Goal: Task Accomplishment & Management: Manage account settings

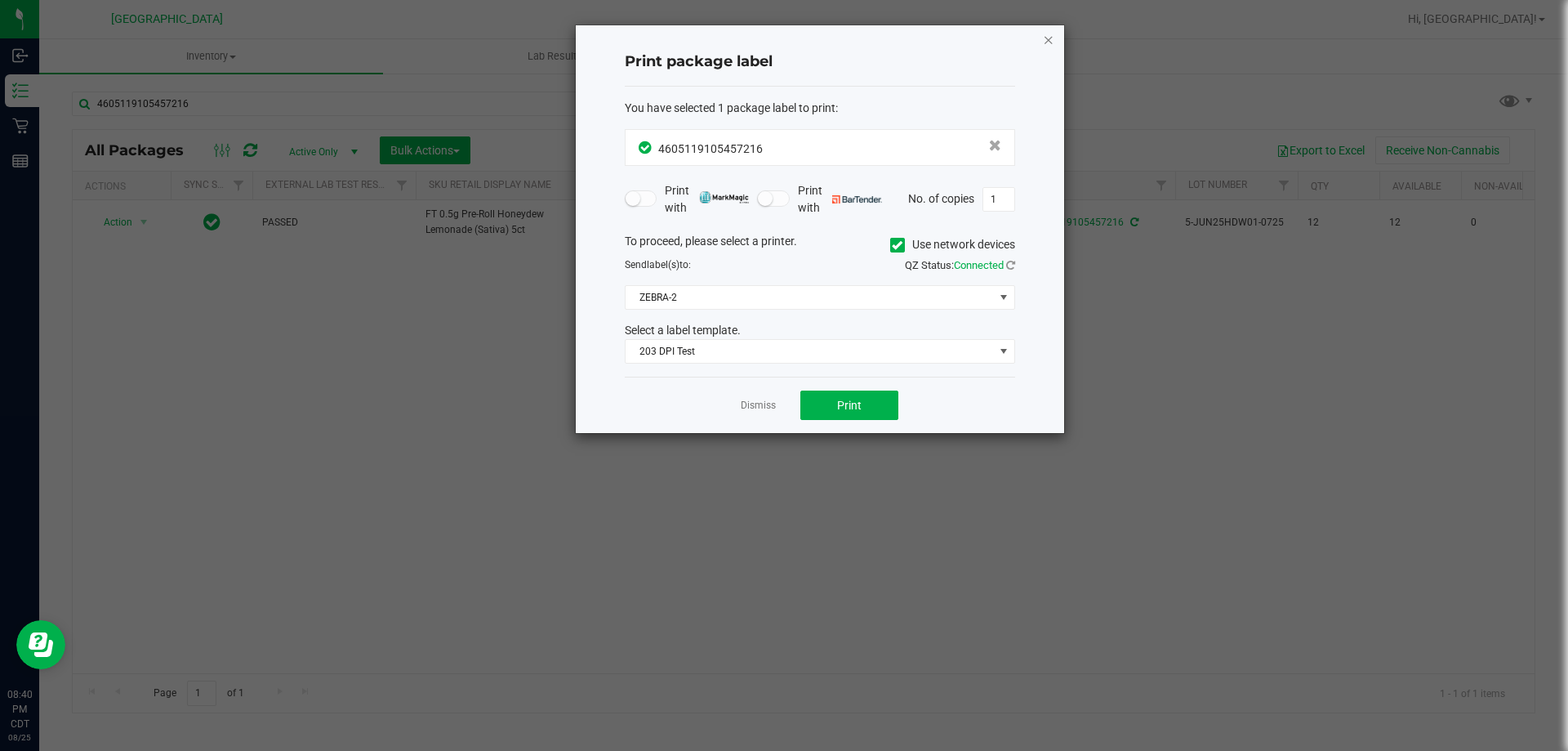
click at [1053, 35] on icon "button" at bounding box center [1048, 38] width 11 height 20
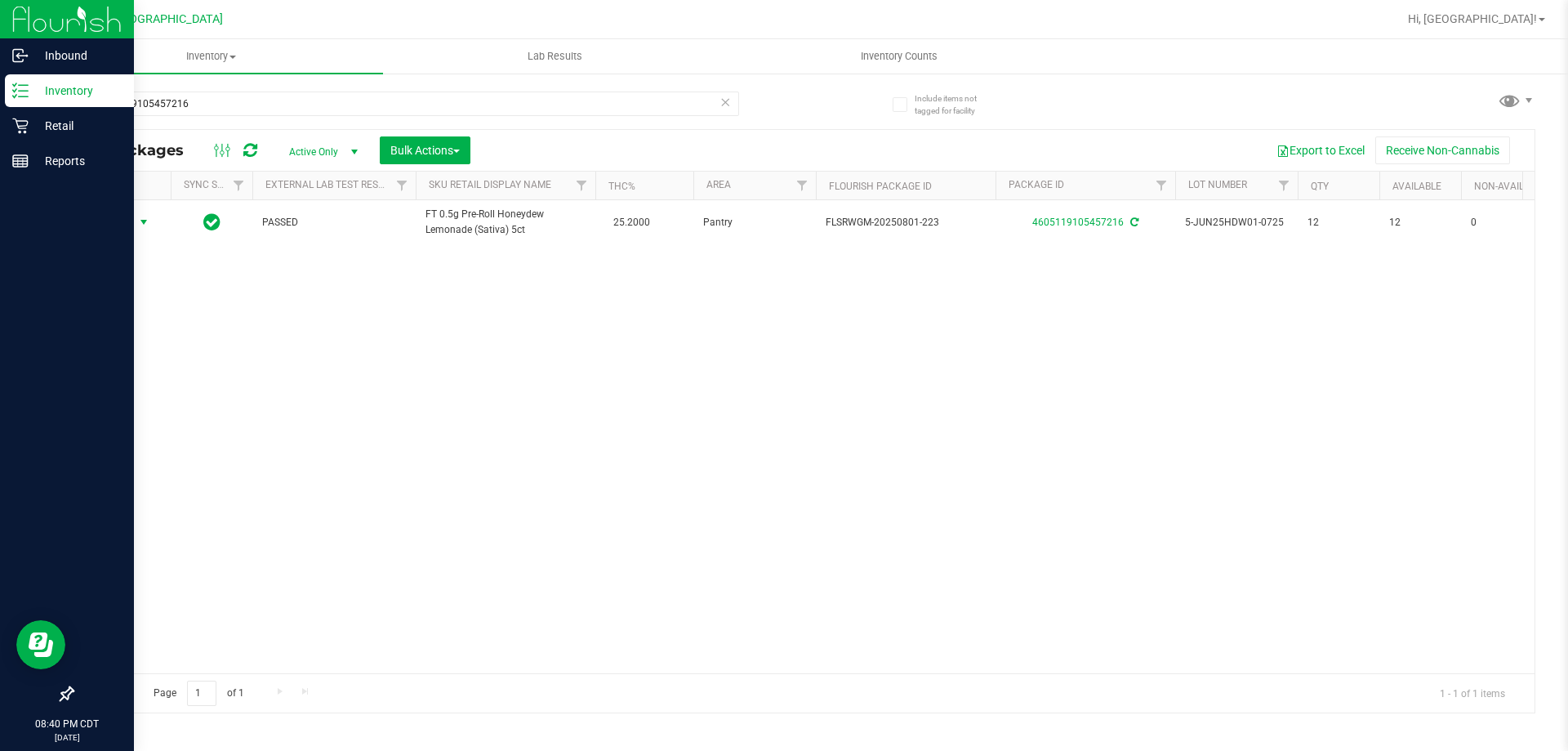
click at [102, 88] on p "Inventory" at bounding box center [77, 91] width 98 height 20
click at [30, 124] on p "Retail" at bounding box center [77, 126] width 98 height 20
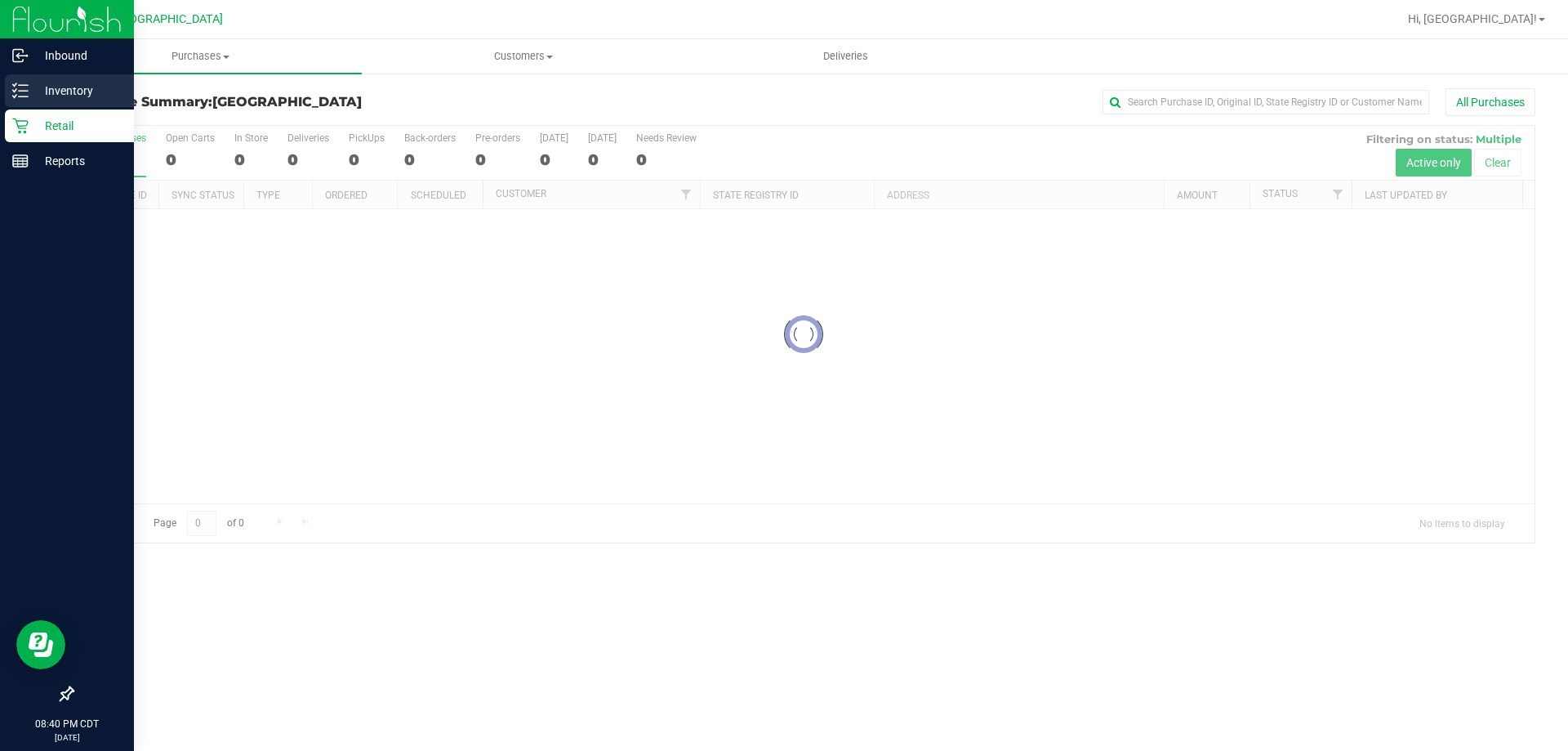
click at [116, 93] on p "Inventory" at bounding box center [77, 91] width 98 height 20
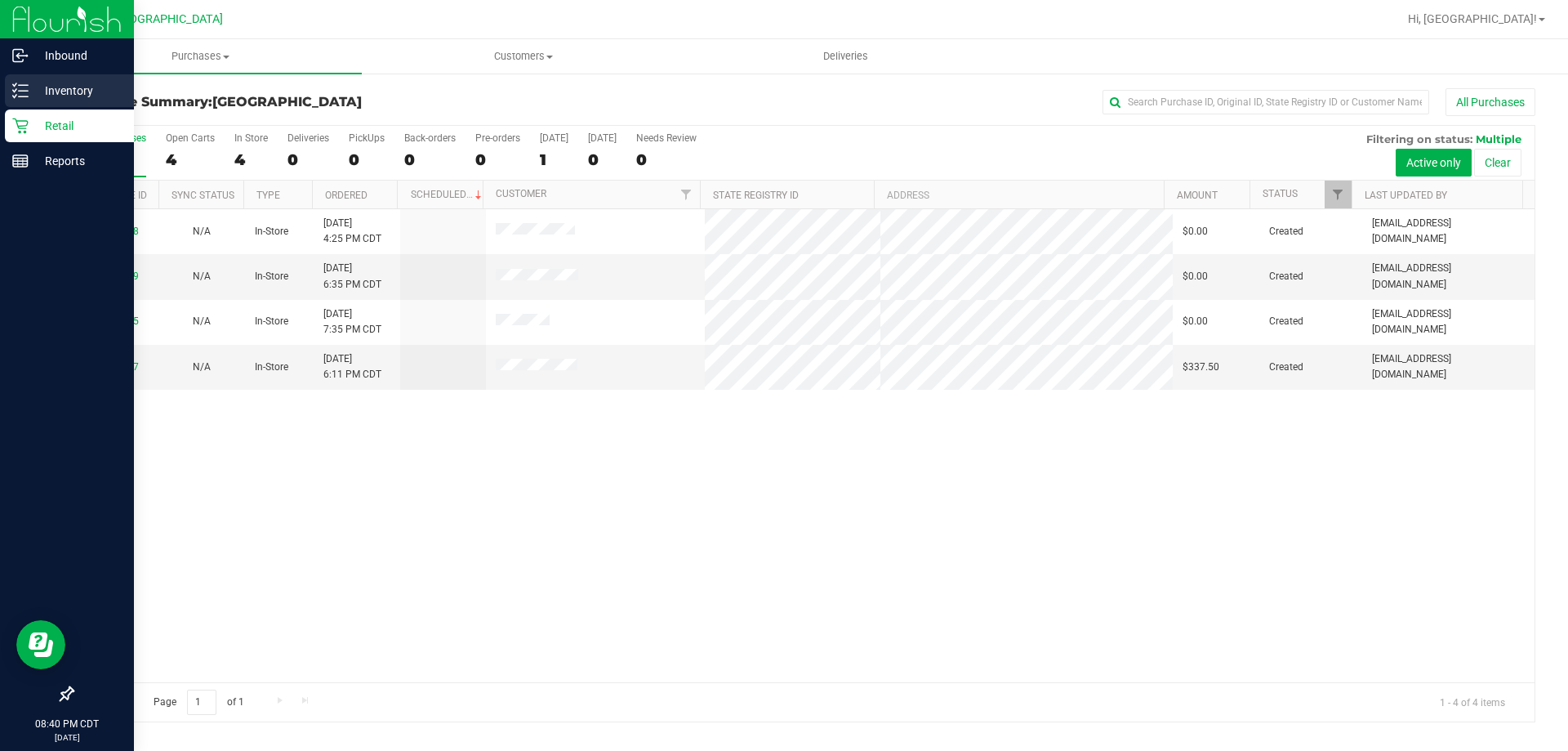
click at [85, 85] on p "Inventory" at bounding box center [77, 91] width 98 height 20
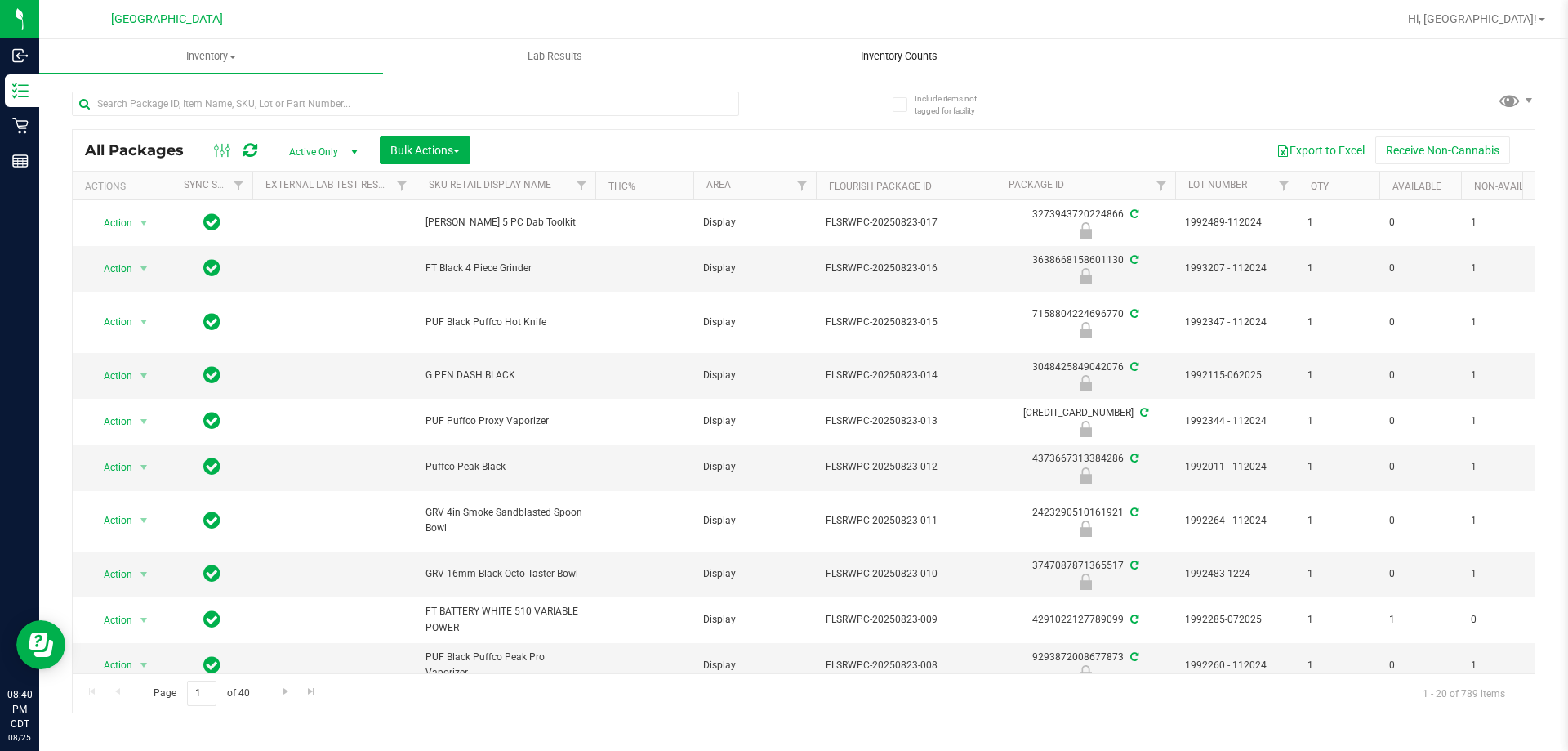
click at [905, 60] on span "Inventory Counts" at bounding box center [898, 56] width 120 height 15
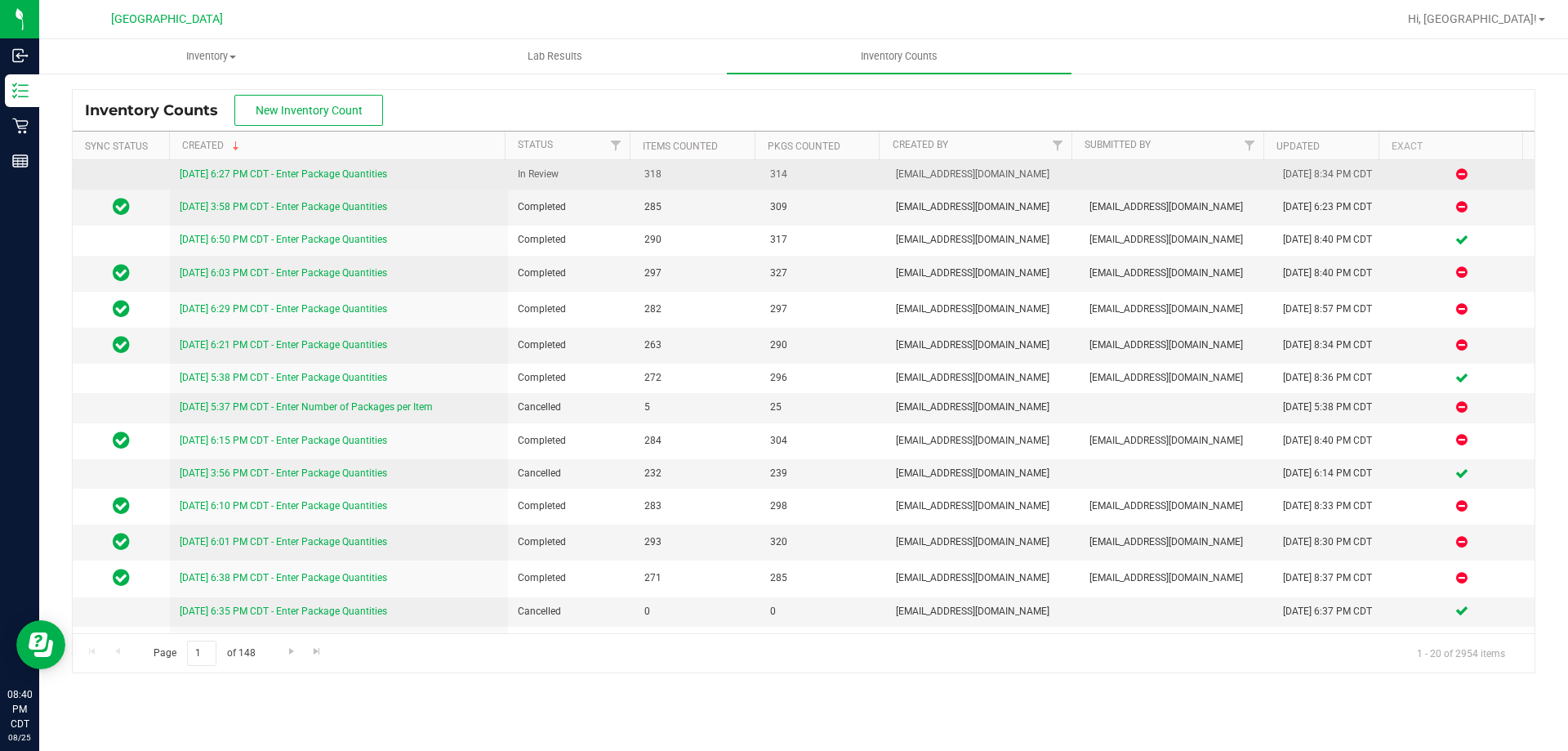
click at [378, 175] on link "[DATE] 6:27 PM CDT - Enter Package Quantities" at bounding box center [283, 173] width 208 height 11
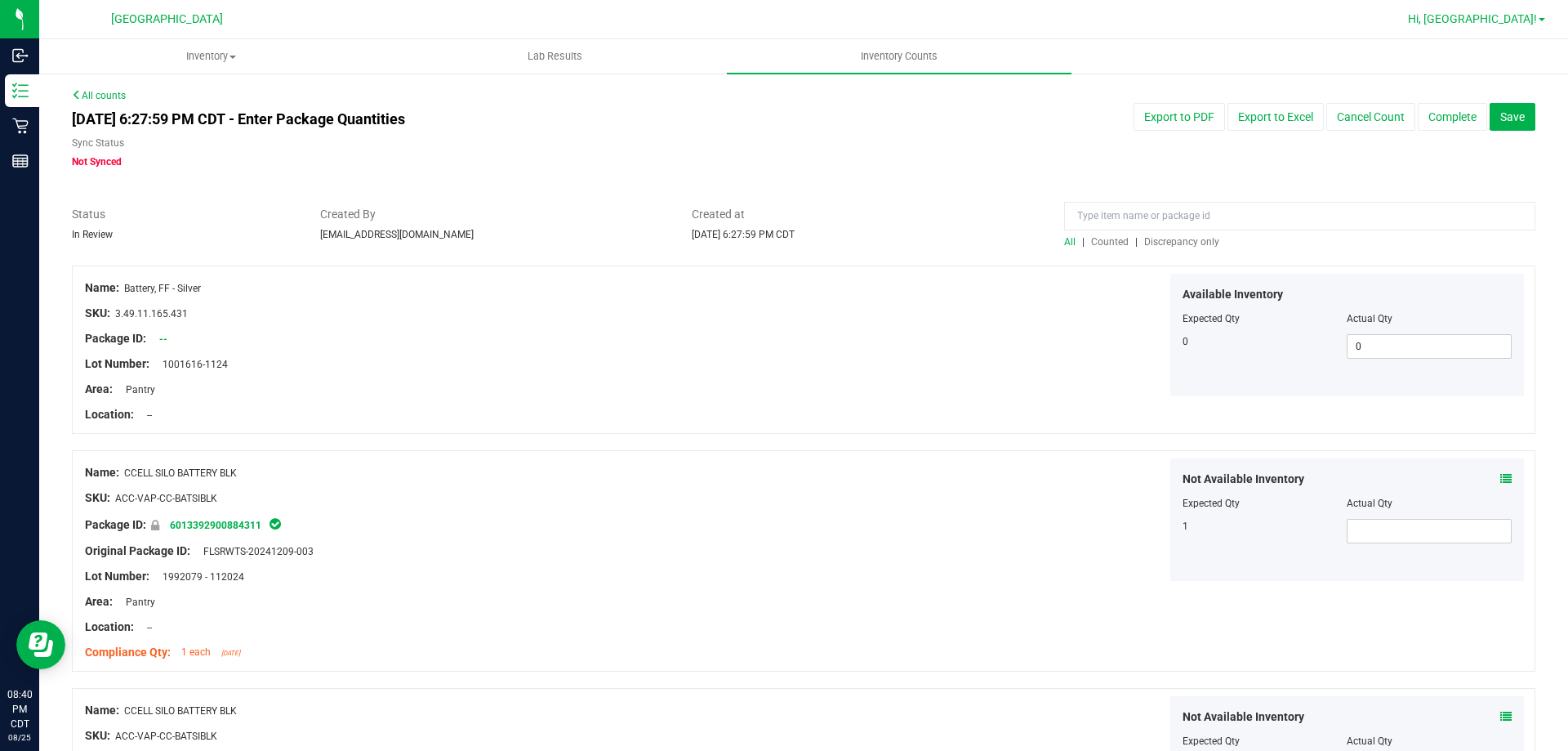
click at [1518, 21] on span "Hi, [GEOGRAPHIC_DATA]!" at bounding box center [1471, 18] width 129 height 13
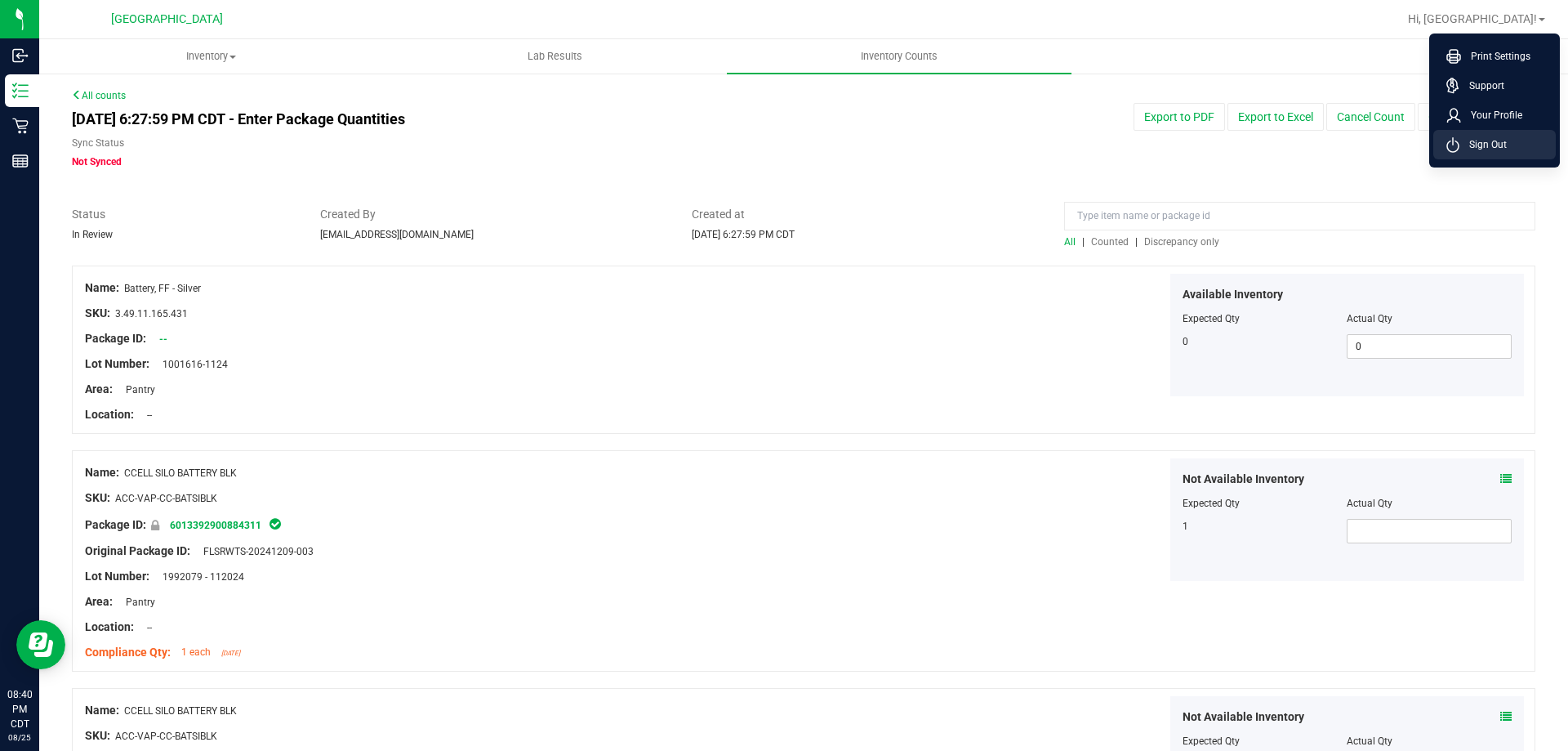
click at [1498, 142] on span "Sign Out" at bounding box center [1482, 144] width 47 height 16
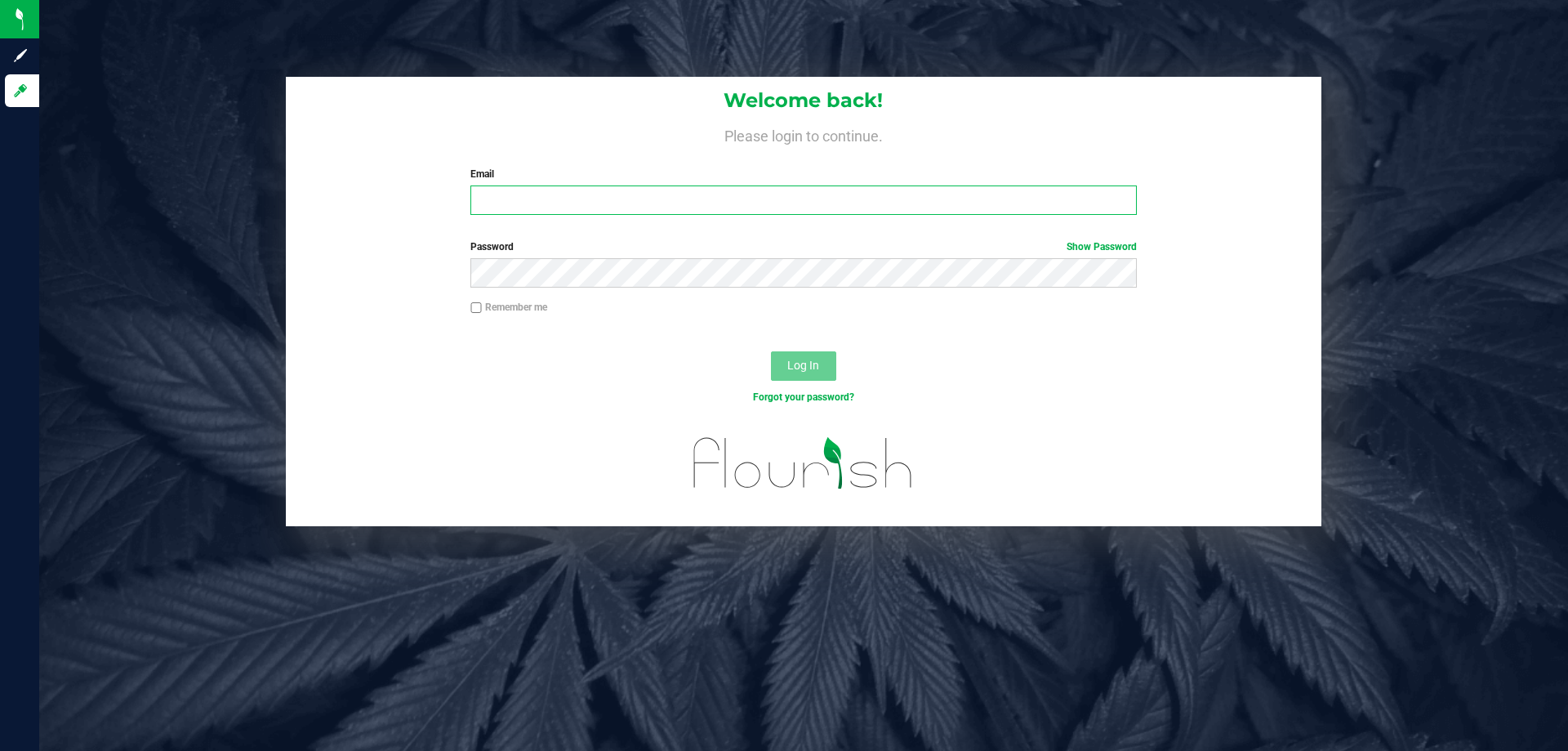
click at [711, 201] on input "Email" at bounding box center [803, 200] width 665 height 29
type input "[EMAIL_ADDRESS][DOMAIN_NAME]"
click at [771, 351] on button "Log In" at bounding box center [804, 366] width 65 height 29
